Goal: Transaction & Acquisition: Purchase product/service

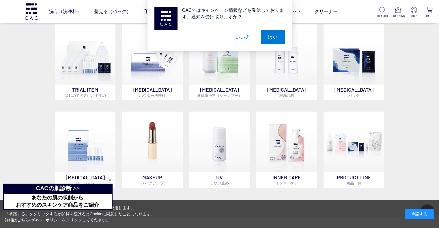
scroll to position [425, 0]
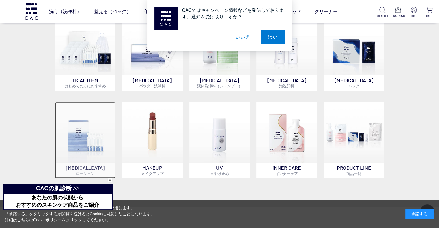
click at [109, 135] on img at bounding box center [85, 132] width 61 height 61
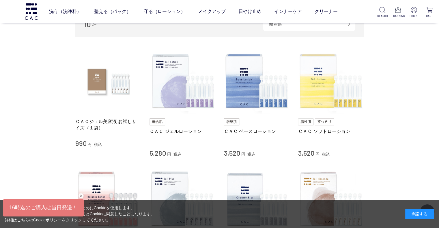
scroll to position [81, 0]
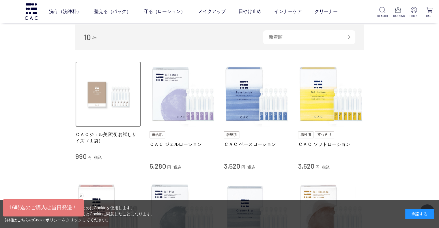
click at [129, 95] on img at bounding box center [108, 94] width 66 height 66
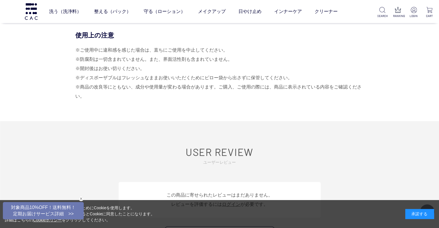
scroll to position [3111, 0]
